Goal: Complete application form

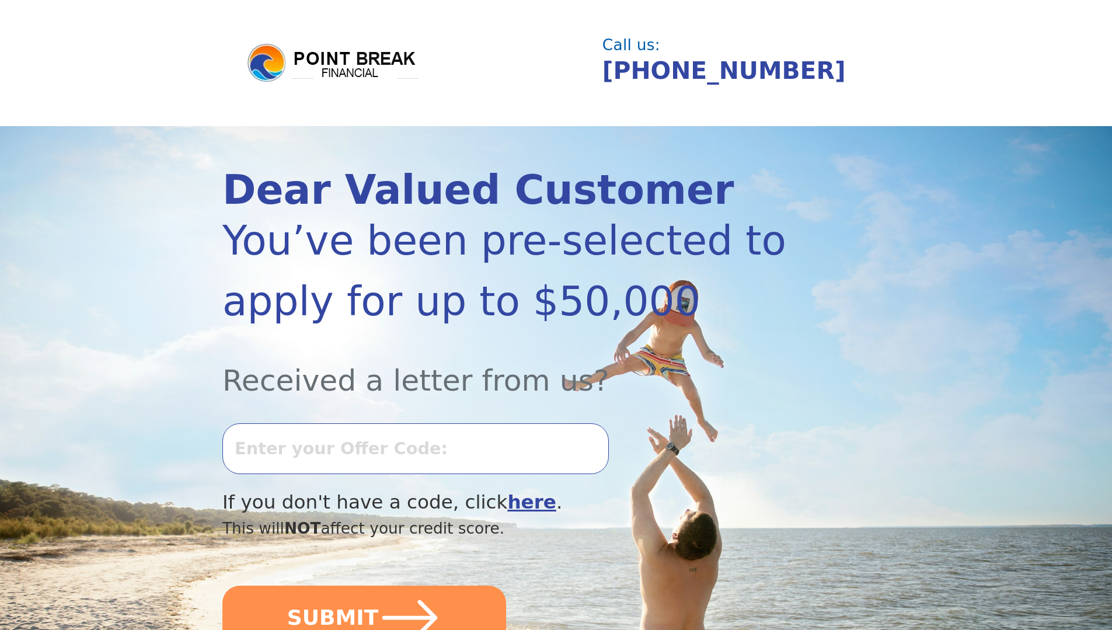
click at [391, 462] on input "text" at bounding box center [415, 448] width 386 height 50
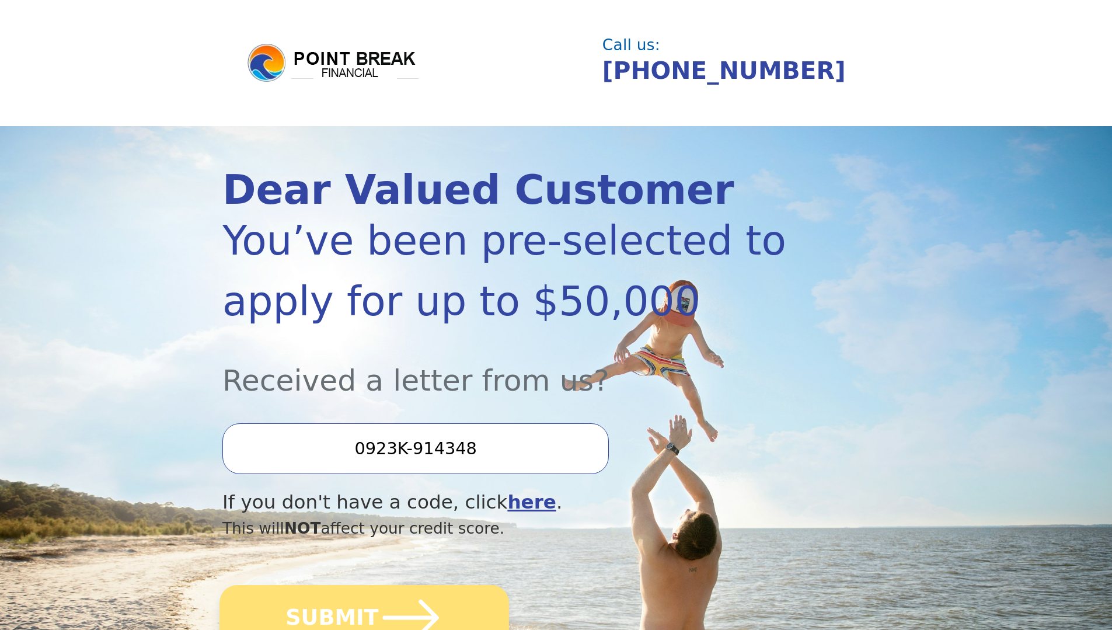
type input "0923K-914348"
click at [372, 622] on button "SUBMIT" at bounding box center [365, 617] width 290 height 65
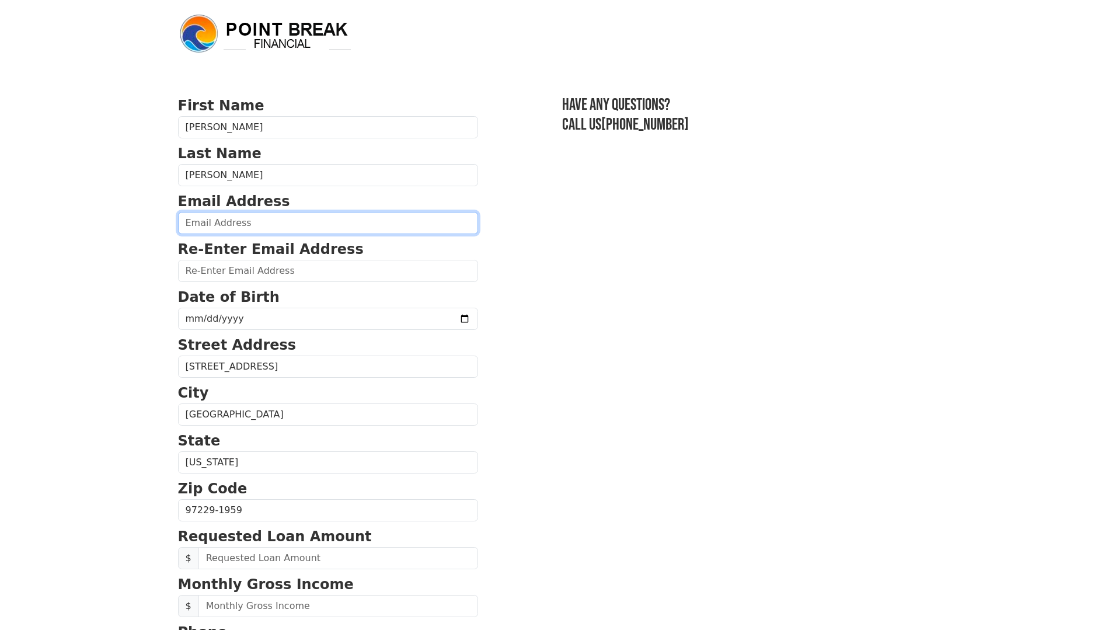
click at [211, 225] on input "email" at bounding box center [328, 223] width 300 height 22
type input "toriawallace@live.com"
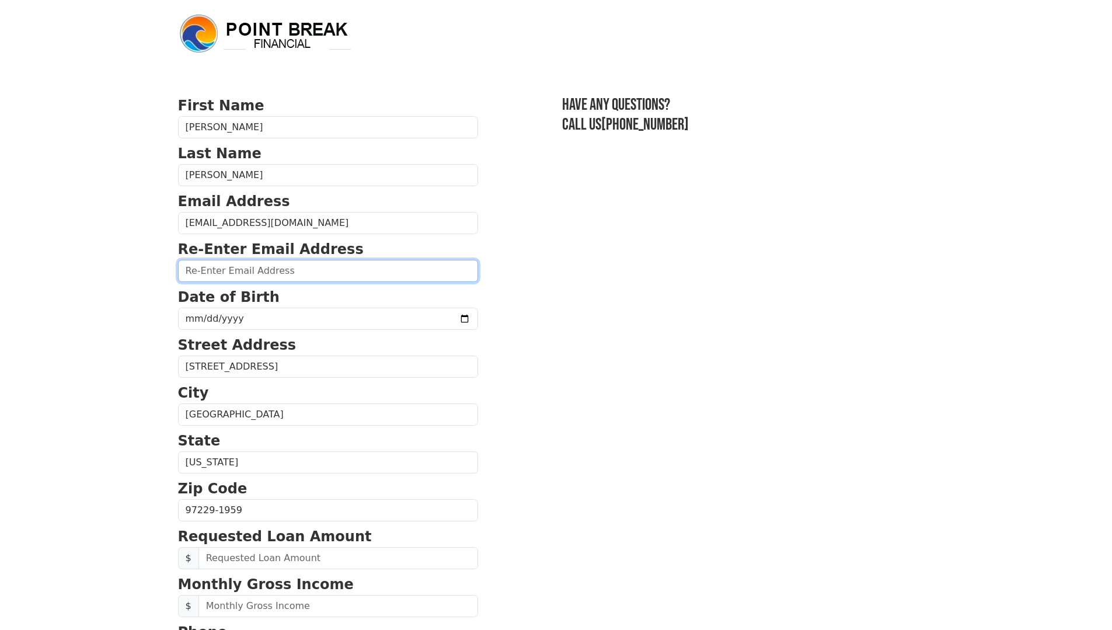
click at [209, 268] on input "email" at bounding box center [328, 271] width 300 height 22
type input "toriawallace@live.com"
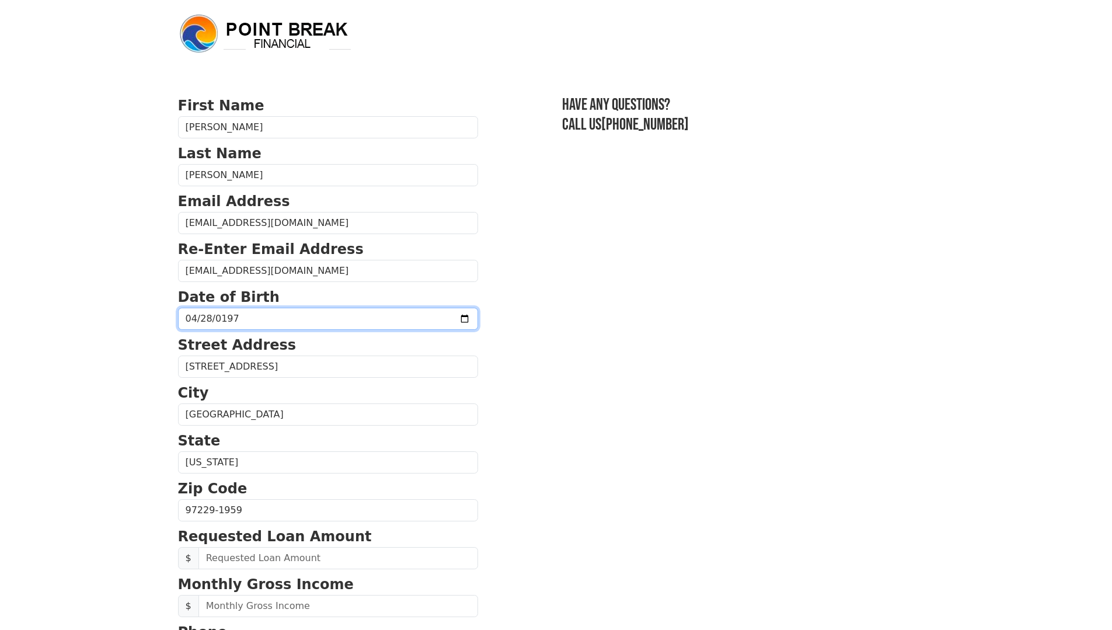
type input "1973-04-28"
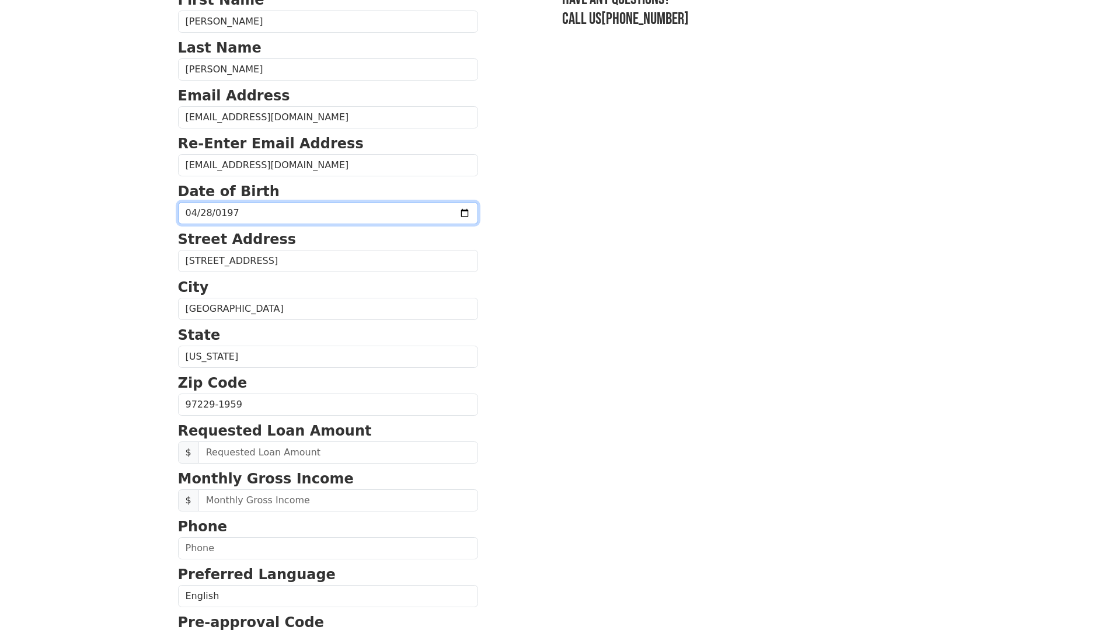
scroll to position [117, 0]
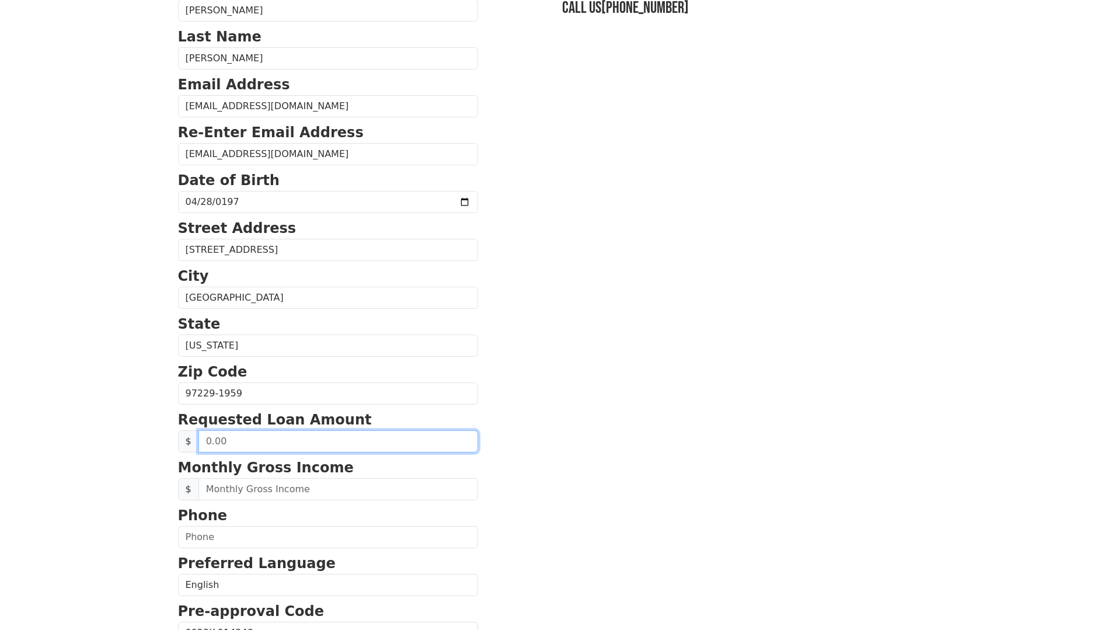
drag, startPoint x: 247, startPoint y: 445, endPoint x: 192, endPoint y: 444, distance: 54.9
click at [192, 444] on div "$" at bounding box center [328, 441] width 300 height 22
type input "20,000.00"
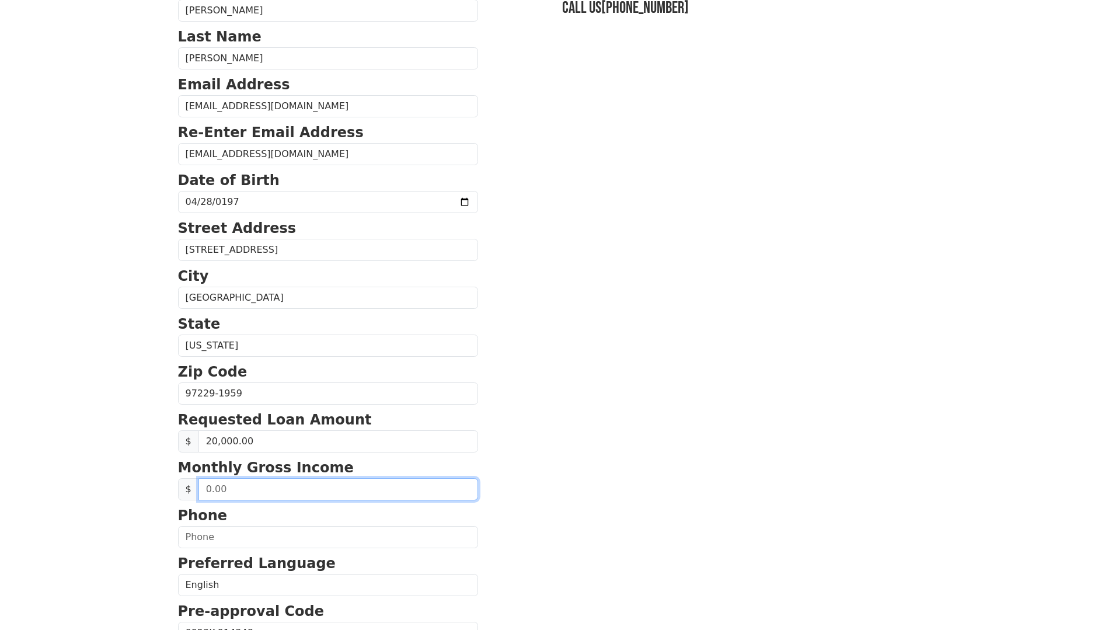
drag, startPoint x: 238, startPoint y: 490, endPoint x: 186, endPoint y: 488, distance: 52.0
click at [186, 488] on div "$" at bounding box center [328, 489] width 300 height 22
type input "4,500.00"
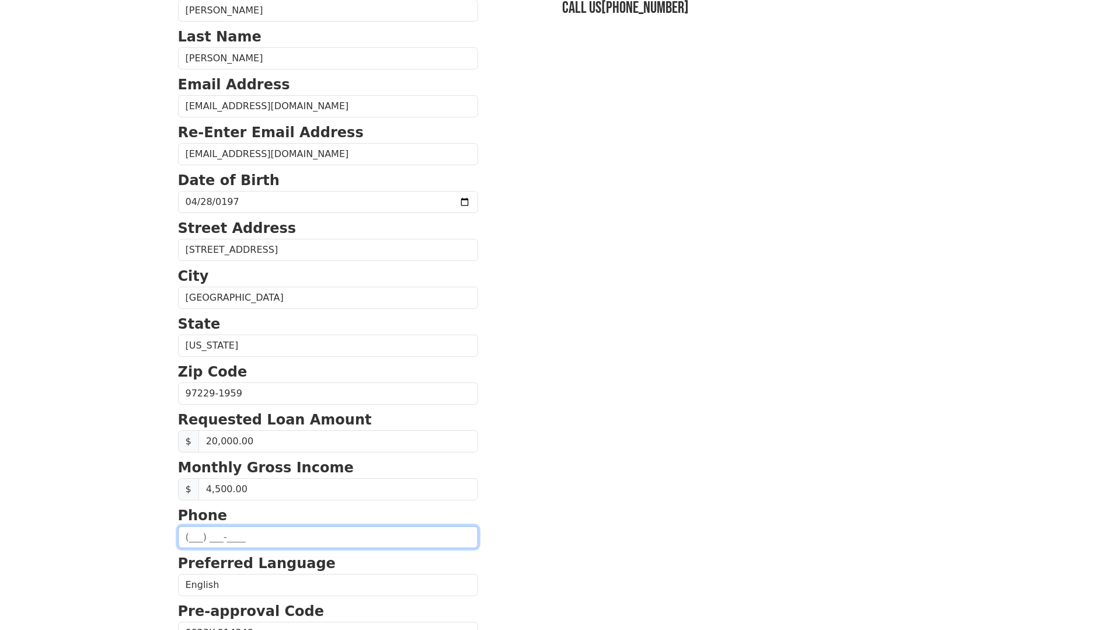
click at [193, 542] on input "text" at bounding box center [328, 537] width 300 height 22
type input "(503) 957-8218"
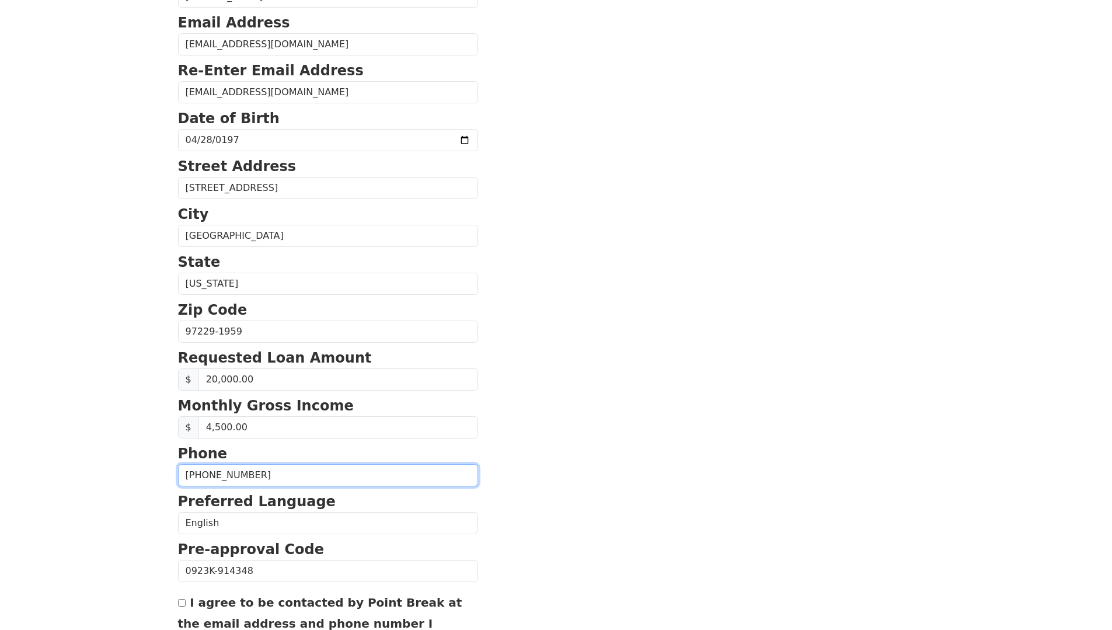
scroll to position [300, 0]
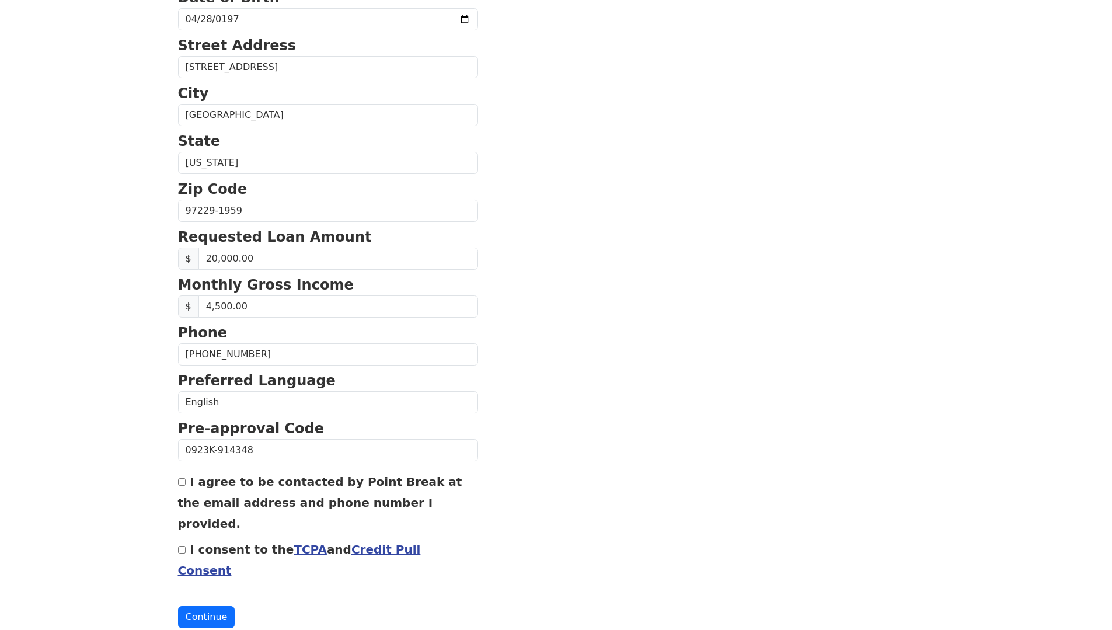
click at [186, 488] on div "I agree to be contacted by Point Break at the email address and phone number I …" at bounding box center [328, 502] width 300 height 63
click at [183, 546] on input "I consent to the TCPA and Credit Pull Consent" at bounding box center [182, 550] width 8 height 8
checkbox input "true"
click at [182, 484] on input "I agree to be contacted by Point Break at the email address and phone number I …" at bounding box center [182, 482] width 8 height 8
checkbox input "true"
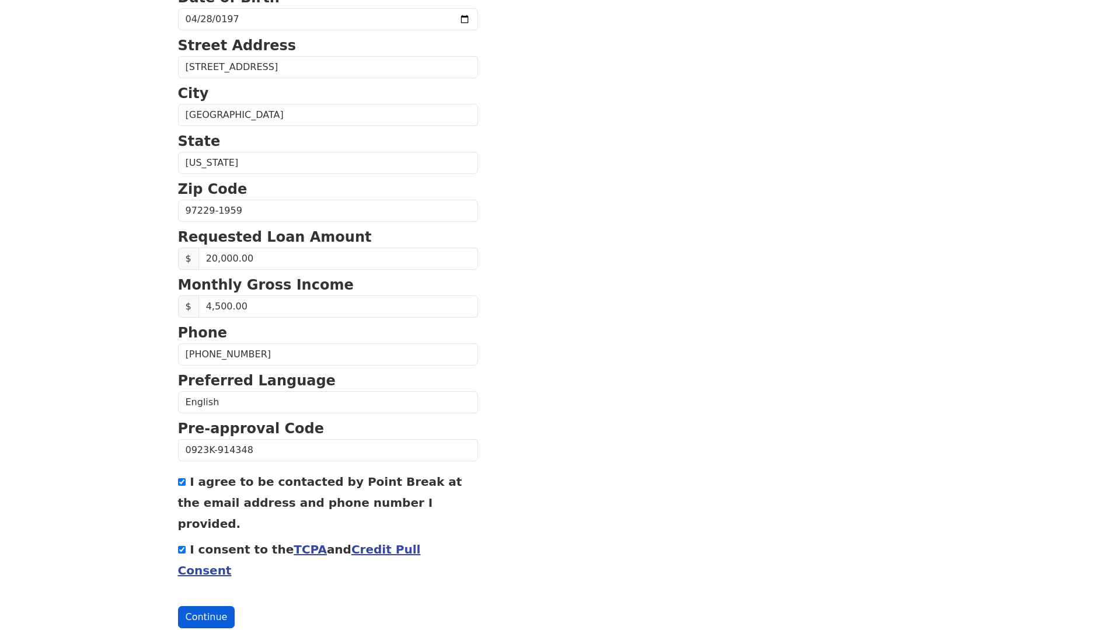
click at [203, 606] on button "Continue" at bounding box center [206, 617] width 57 height 22
